Goal: Register for event/course

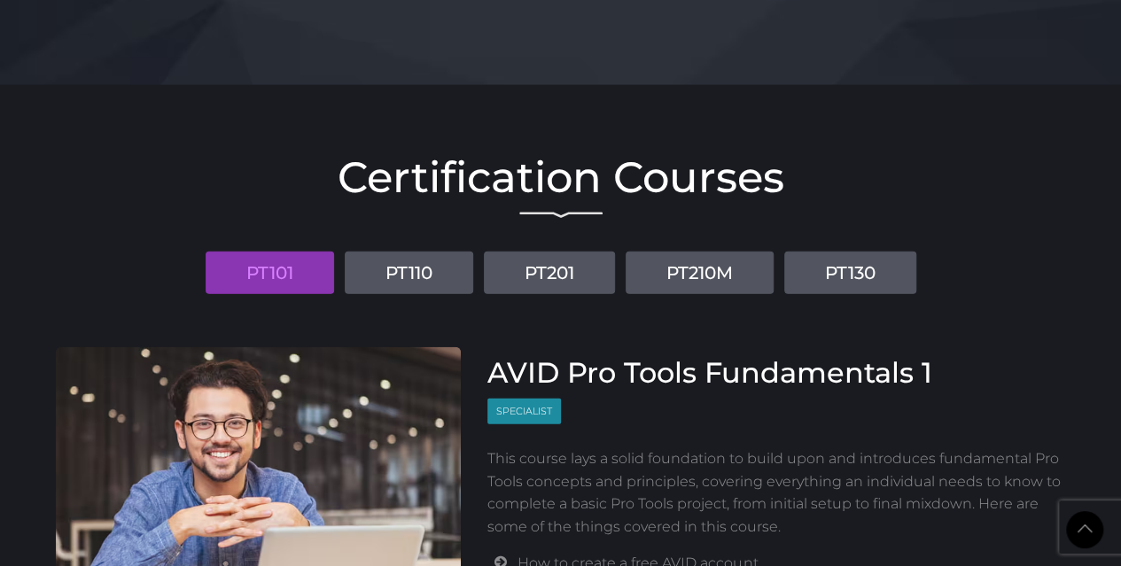
scroll to position [2173, 0]
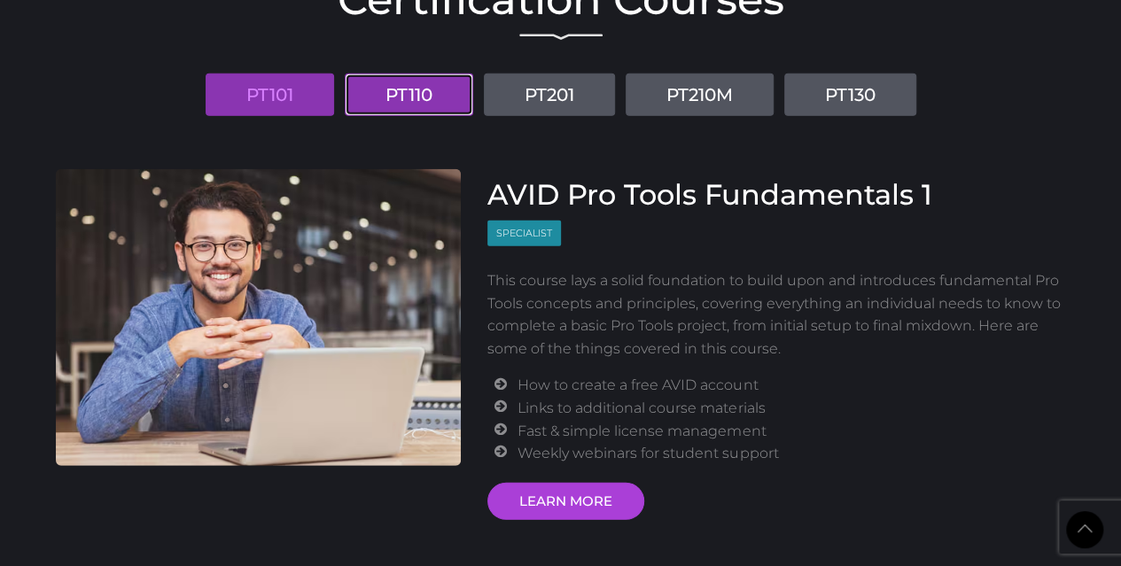
click at [421, 91] on link "PT110" at bounding box center [409, 95] width 129 height 43
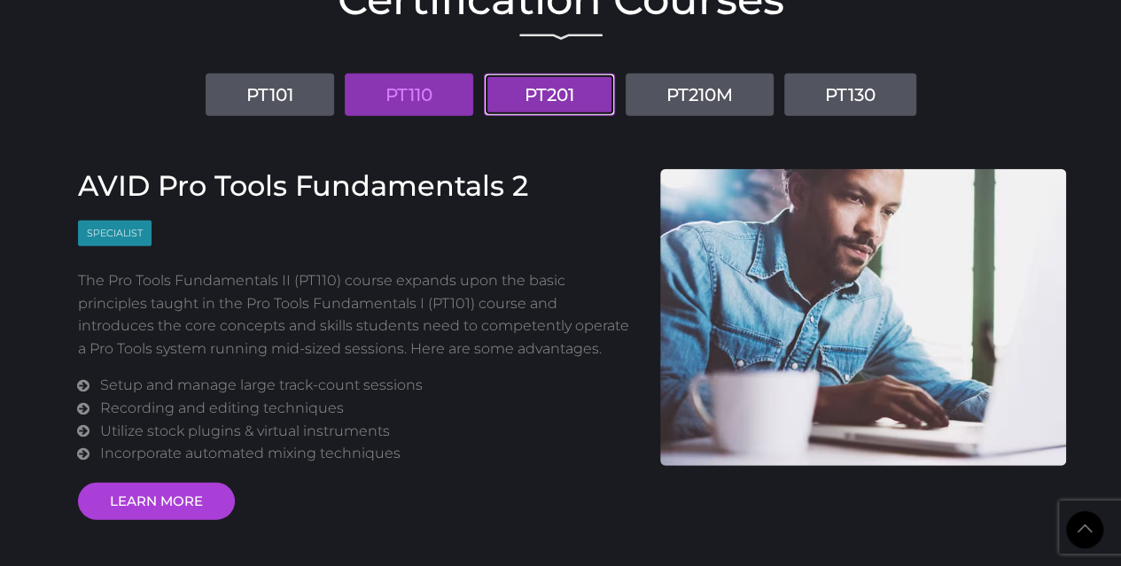
click at [548, 90] on link "PT201" at bounding box center [549, 95] width 131 height 43
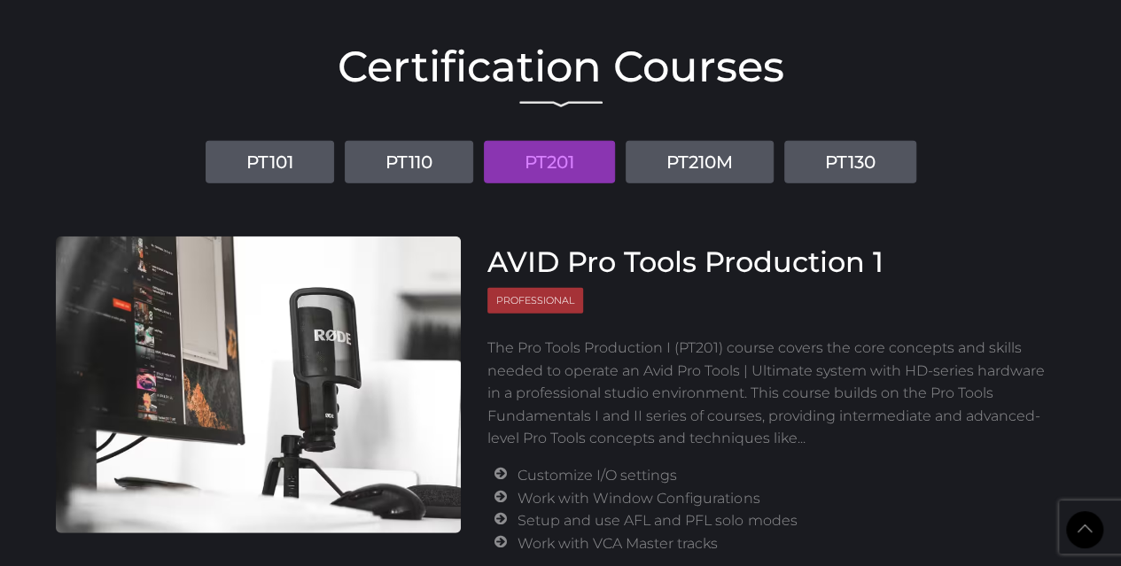
scroll to position [2084, 0]
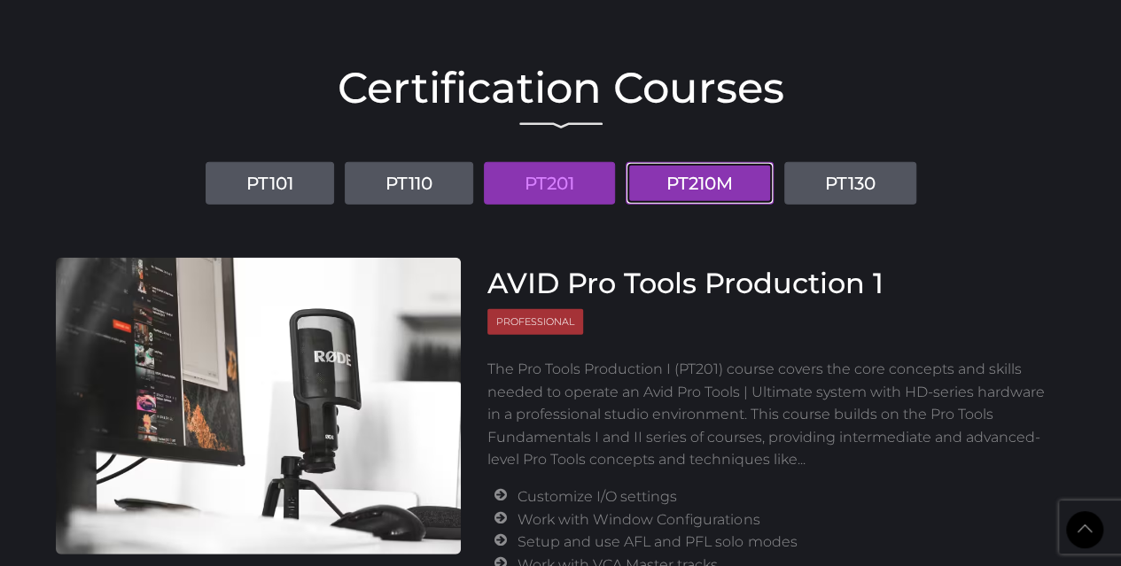
click at [712, 187] on link "PT210M" at bounding box center [700, 183] width 148 height 43
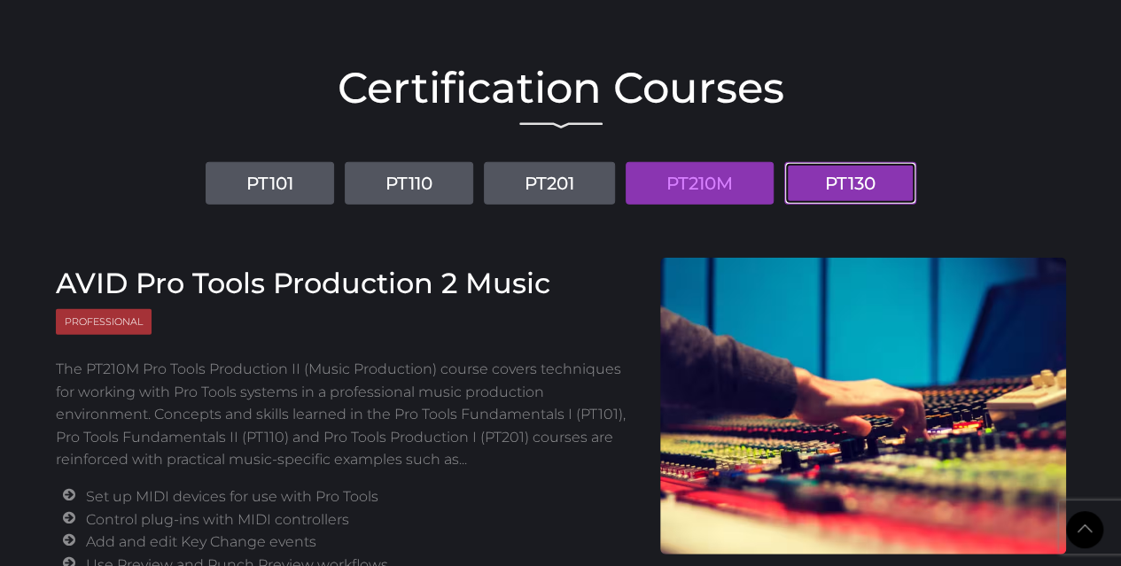
click at [840, 180] on link "PT130" at bounding box center [851, 183] width 132 height 43
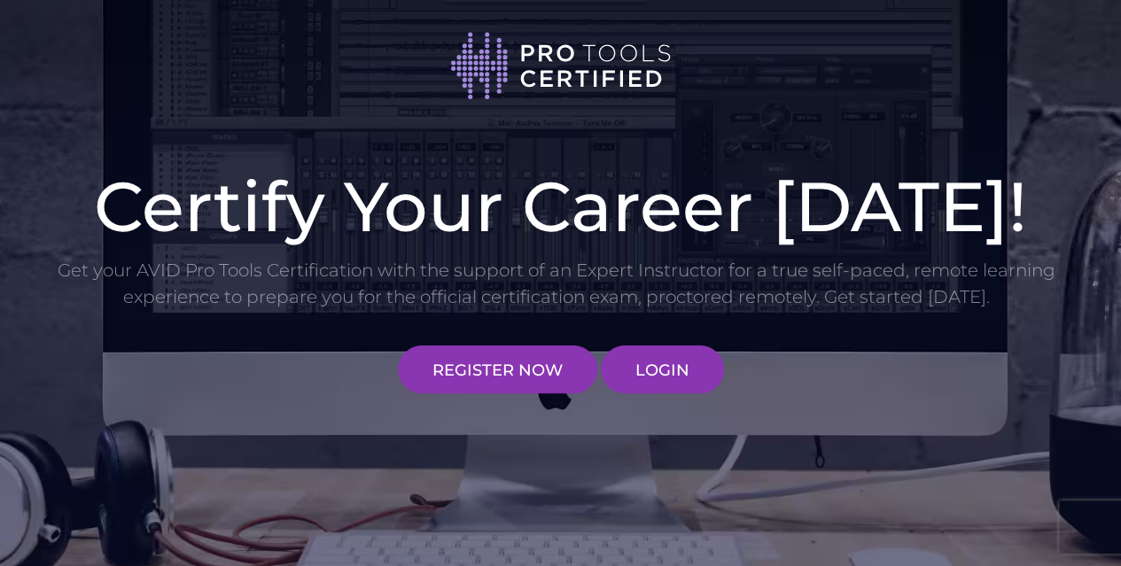
scroll to position [0, 0]
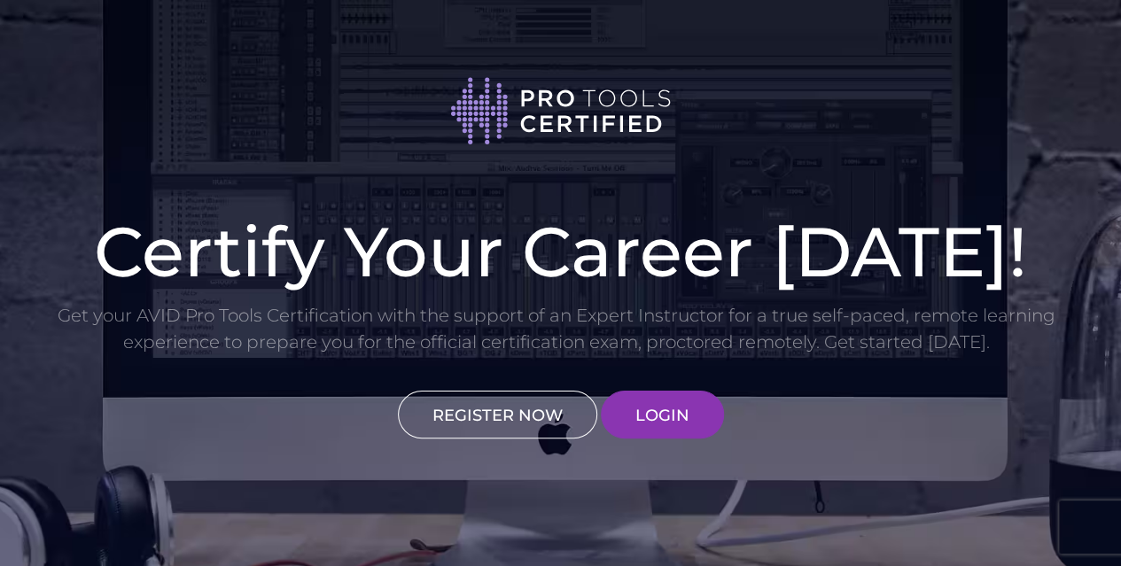
click at [473, 417] on link "REGISTER NOW" at bounding box center [497, 415] width 199 height 48
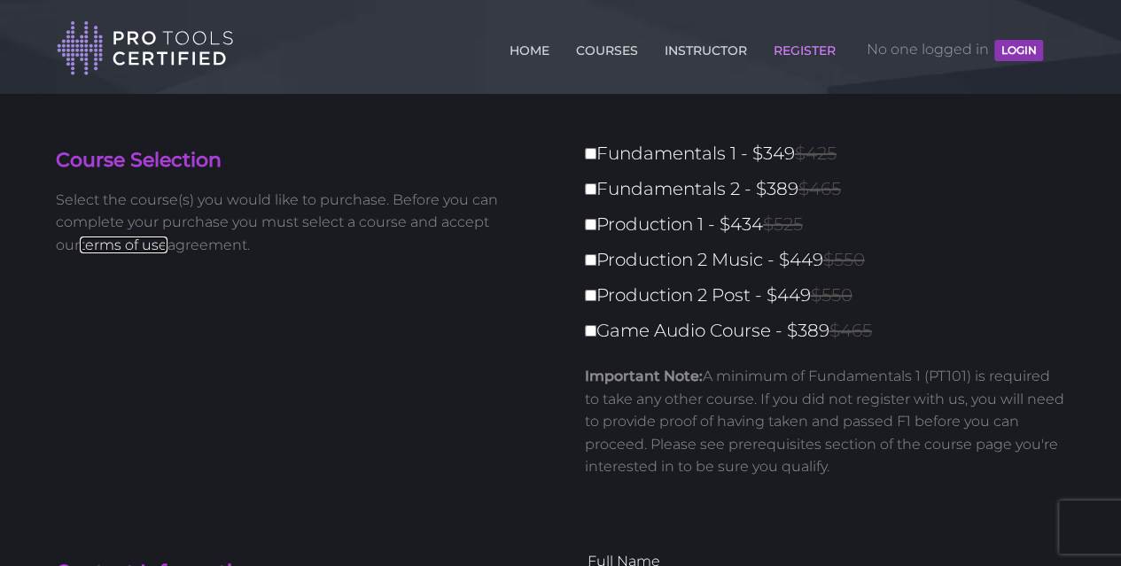
click at [115, 246] on link "terms of use" at bounding box center [124, 245] width 88 height 17
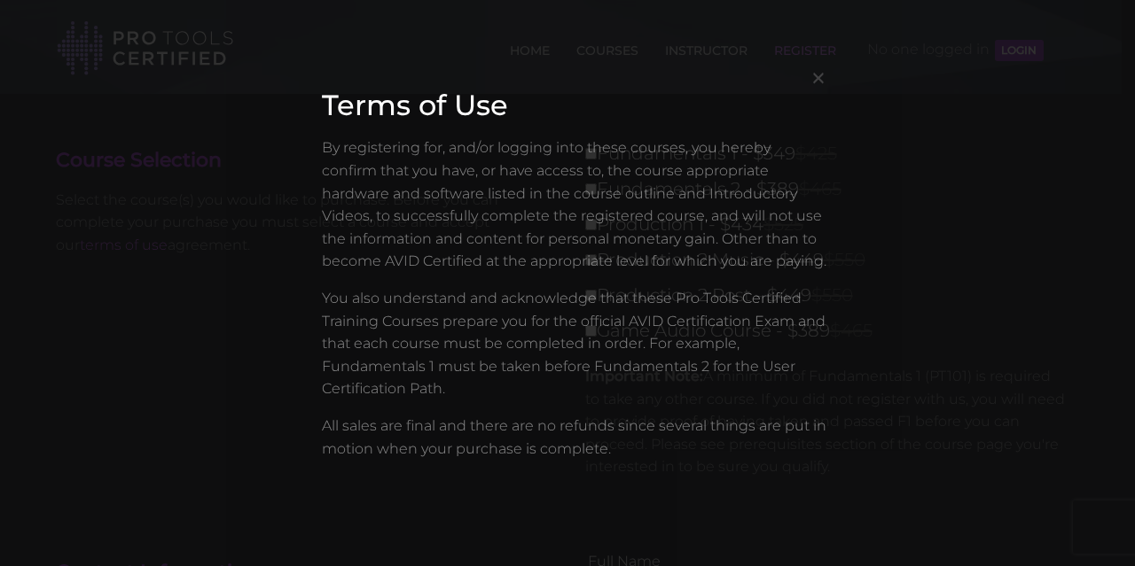
click at [182, 355] on div "× Terms of Use By registering for, and/or logging into these courses, you hereb…" at bounding box center [567, 283] width 1135 height 566
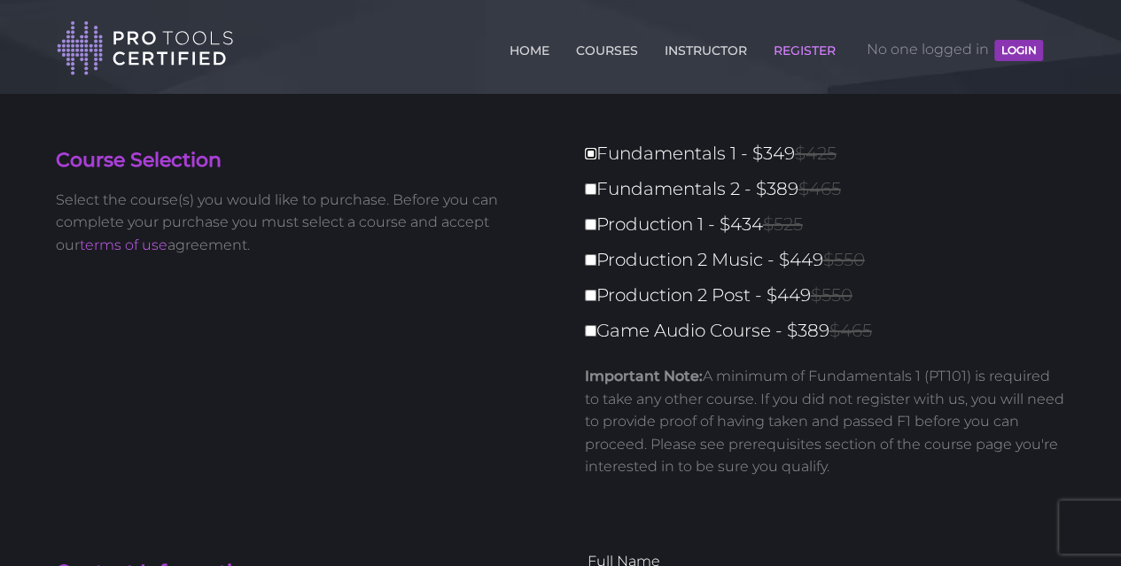
click at [592, 152] on input "Fundamentals 1 - $349 $425" at bounding box center [591, 154] width 12 height 12
checkbox input "true"
type input "349"
click at [590, 189] on input "Fundamentals 2 - $389 $465" at bounding box center [591, 190] width 12 height 12
checkbox input "true"
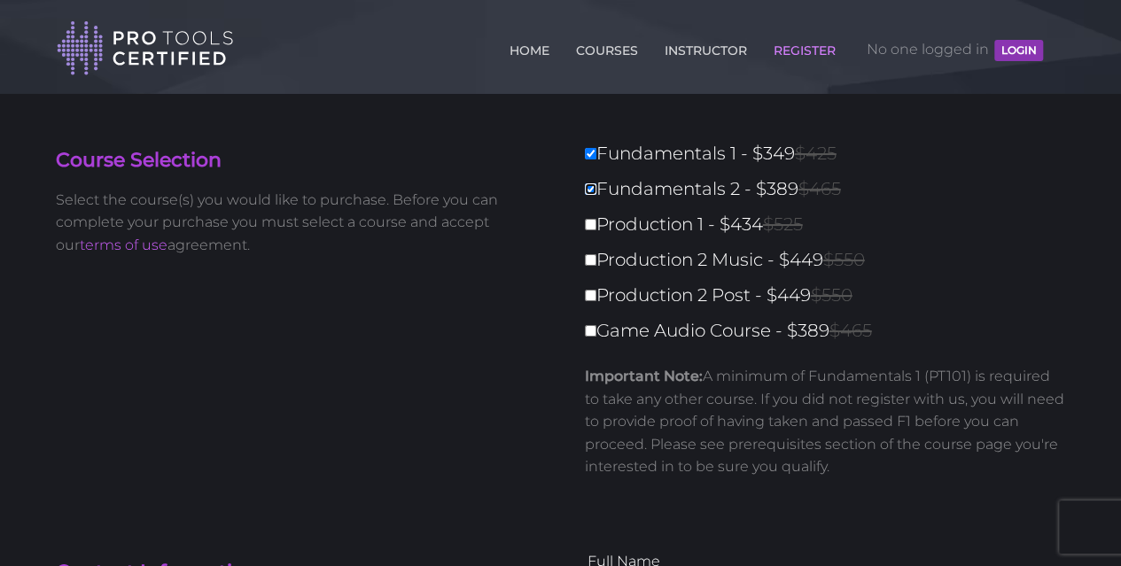
type input "738"
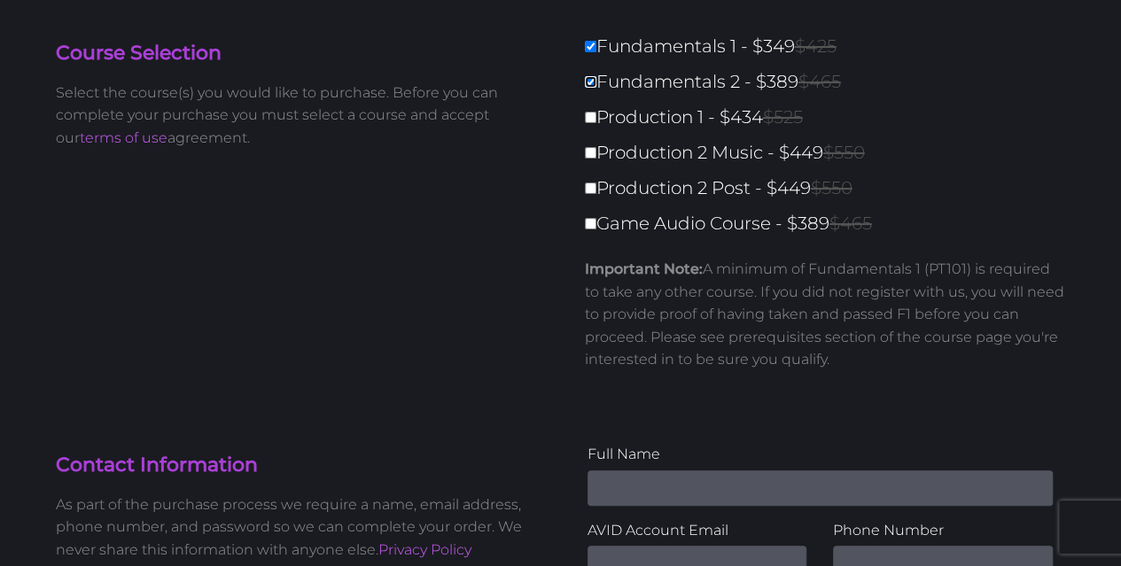
scroll to position [89, 0]
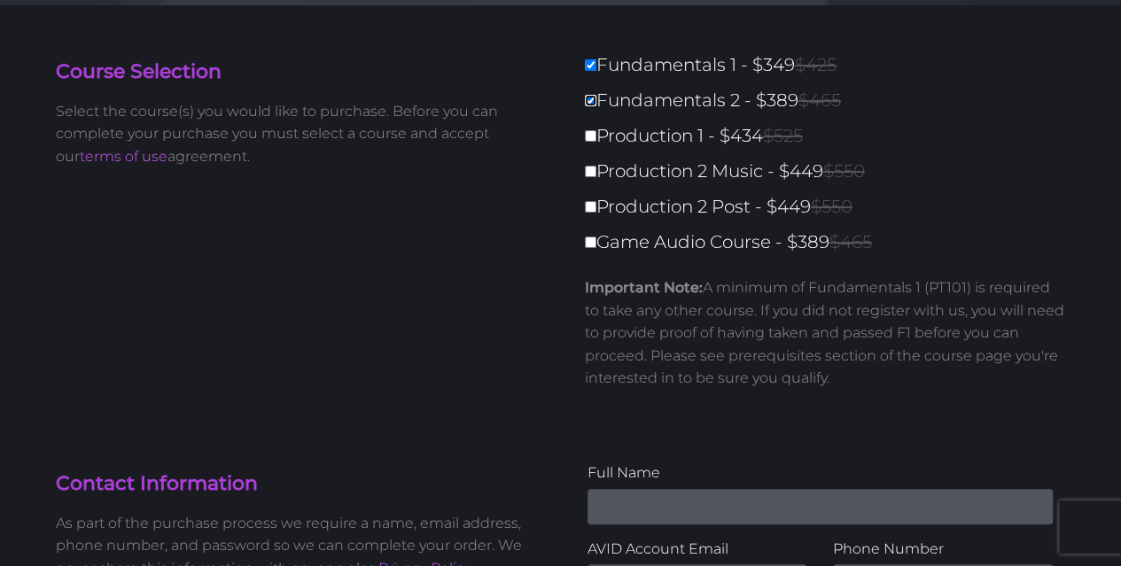
click at [590, 100] on input "Fundamentals 2 - $389 $465" at bounding box center [591, 101] width 12 height 12
checkbox input "false"
type input "349"
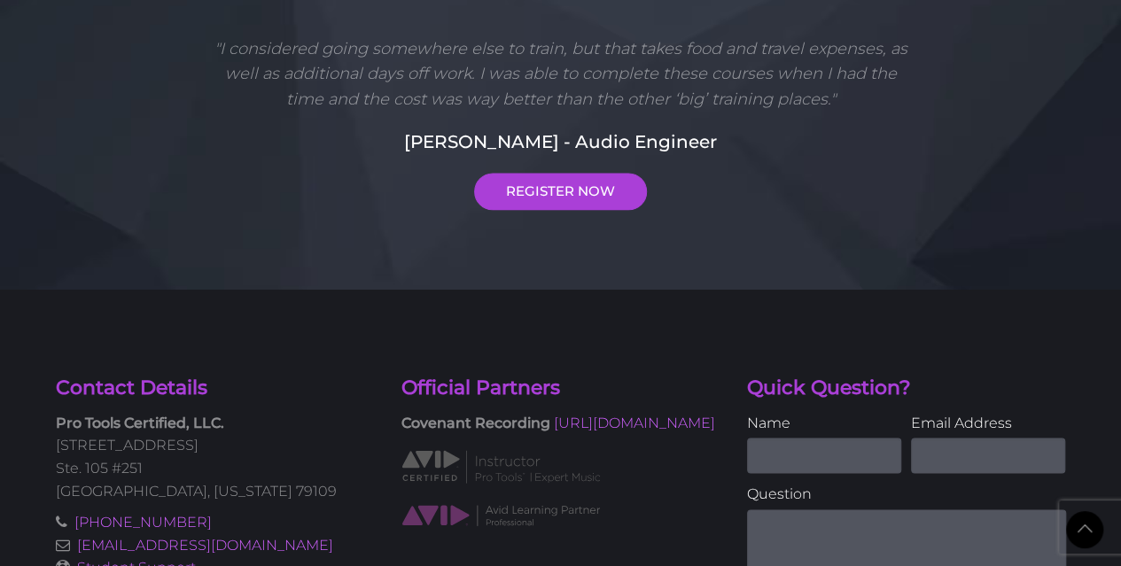
scroll to position [1418, 0]
